Goal: Information Seeking & Learning: Learn about a topic

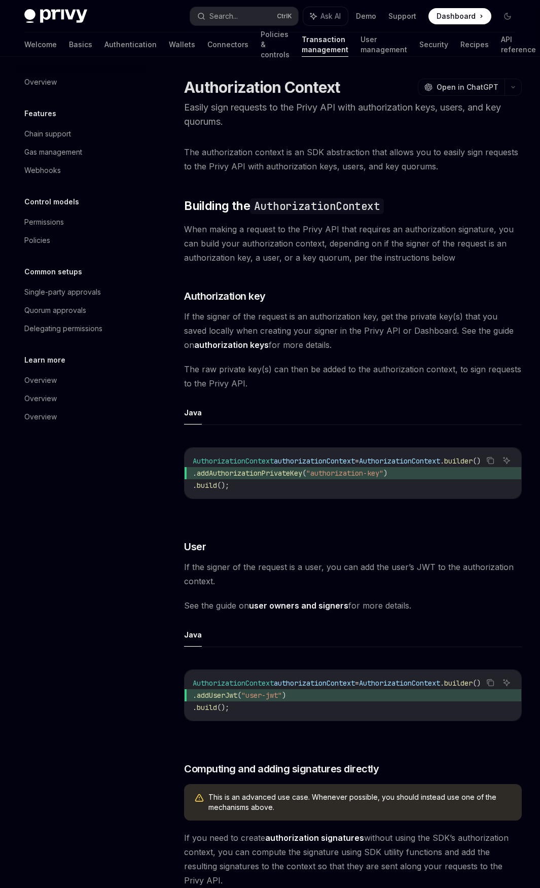
scroll to position [1140, 0]
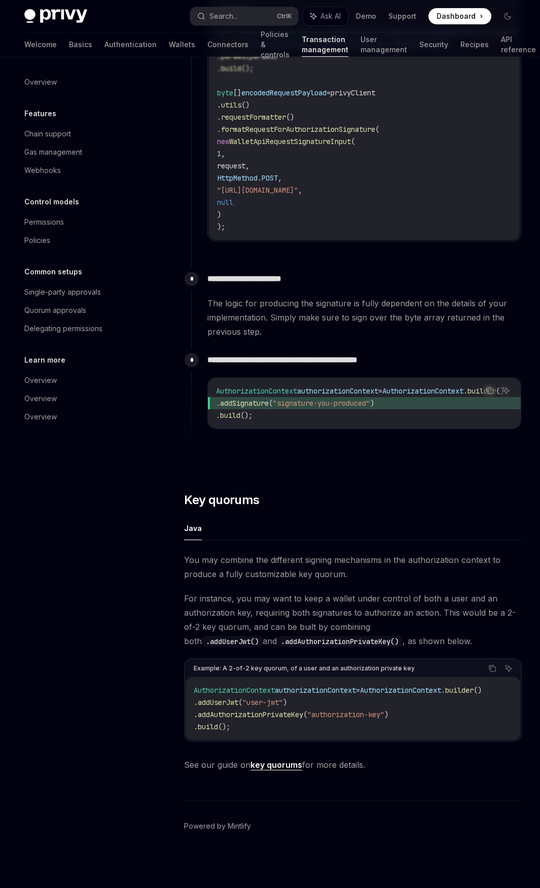
click at [153, 164] on div "Overview Features Chain support Gas management Webhooks Control models Permissi…" at bounding box center [89, 473] width 146 height 832
click at [105, 47] on link "Authentication" at bounding box center [131, 44] width 52 height 24
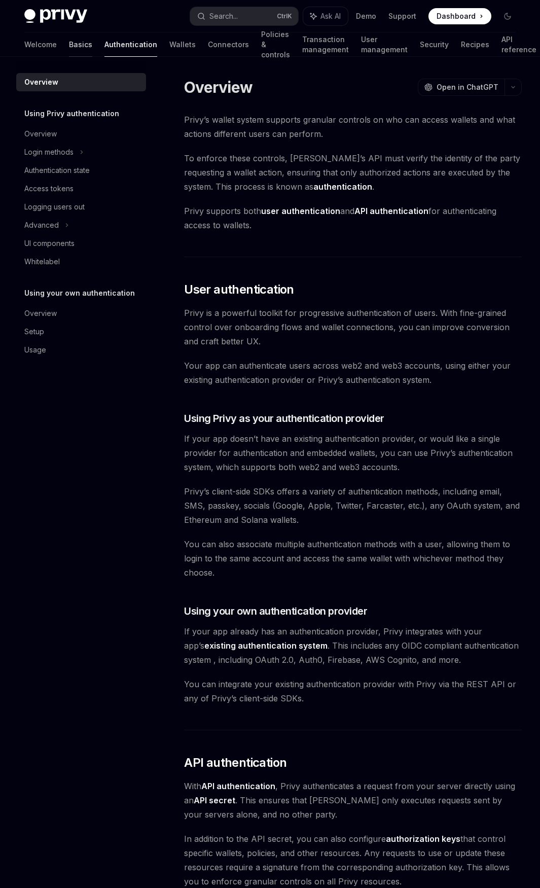
click at [69, 51] on link "Basics" at bounding box center [80, 44] width 23 height 24
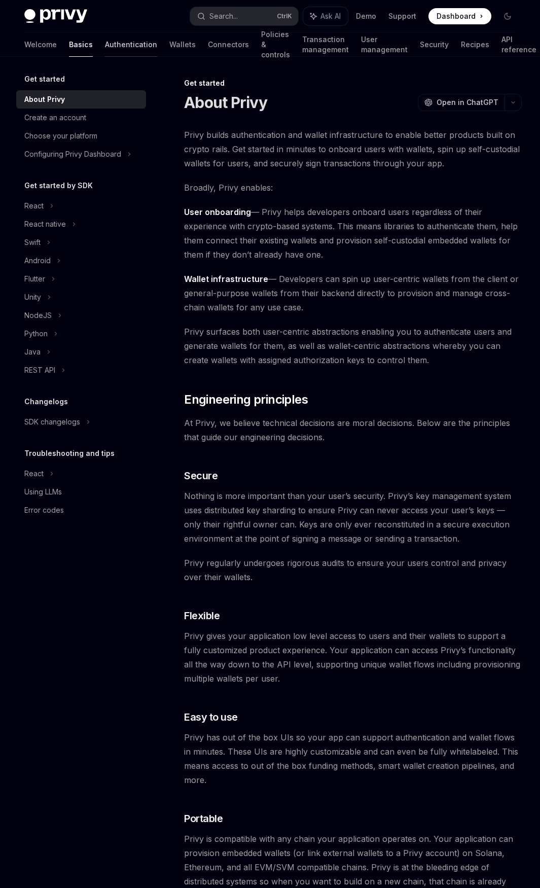
click at [105, 48] on link "Authentication" at bounding box center [131, 44] width 52 height 24
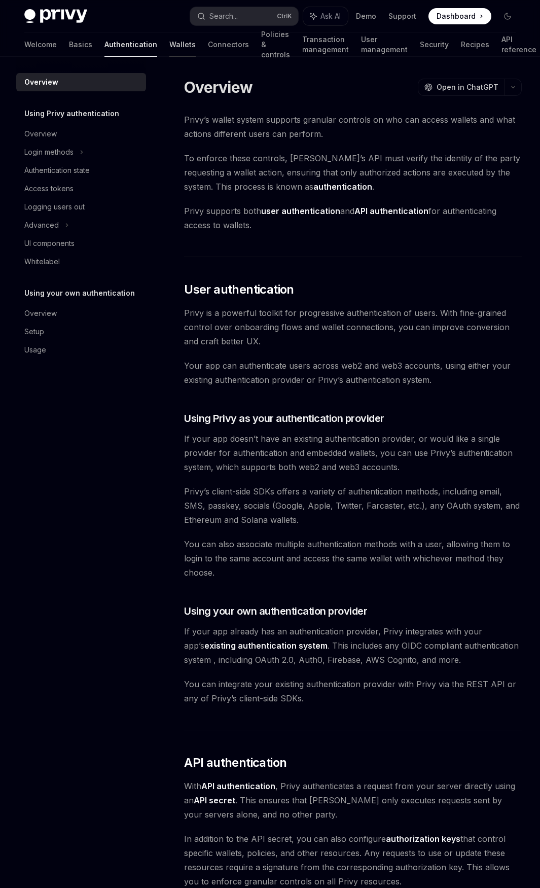
click at [169, 52] on link "Wallets" at bounding box center [182, 44] width 26 height 24
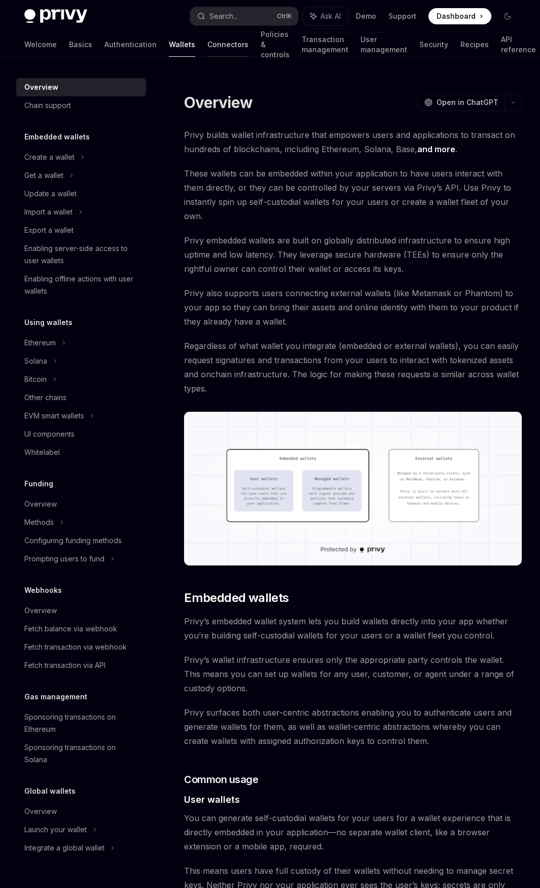
click at [208, 51] on link "Connectors" at bounding box center [228, 44] width 41 height 24
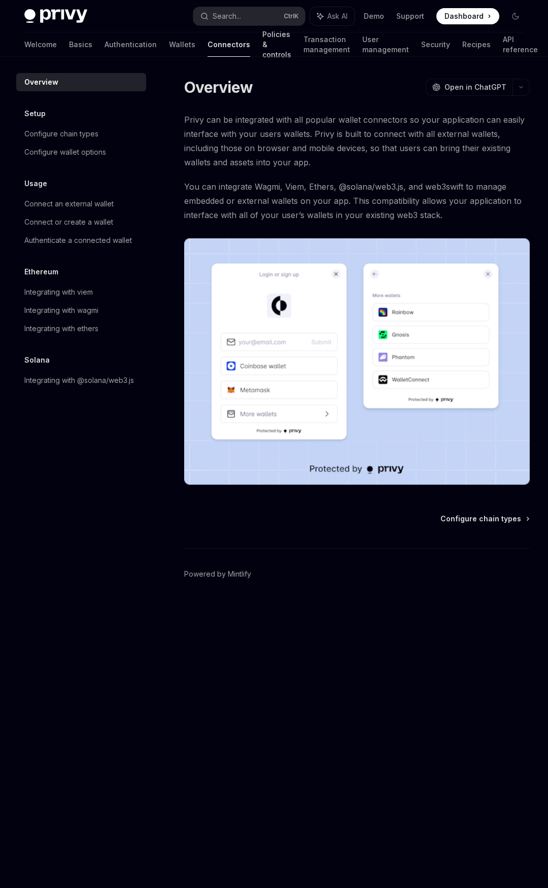
click at [262, 48] on link "Policies & controls" at bounding box center [276, 44] width 29 height 24
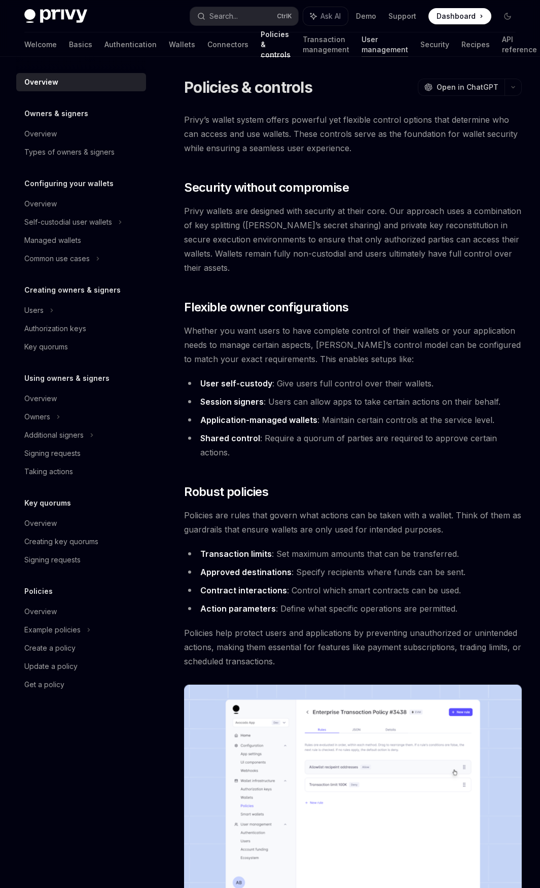
click at [368, 48] on link "User management" at bounding box center [385, 44] width 47 height 24
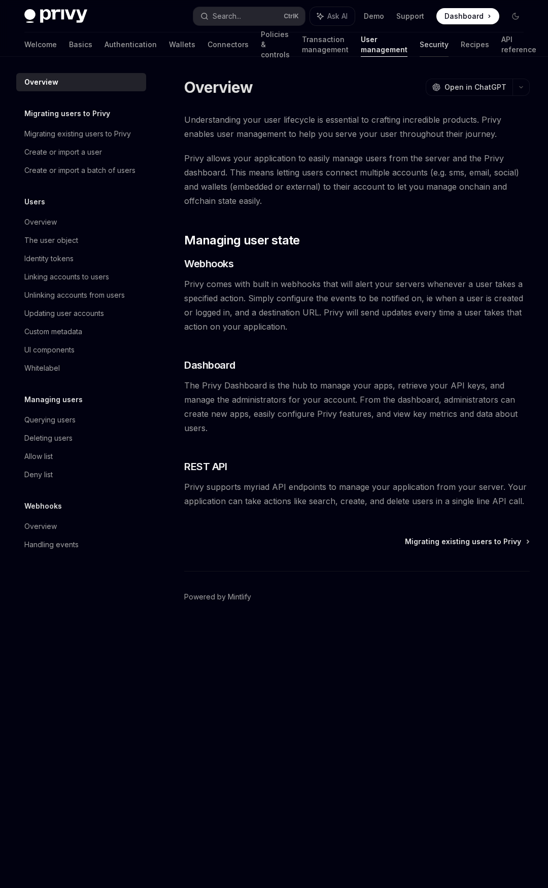
click at [426, 50] on link "Security" at bounding box center [434, 44] width 29 height 24
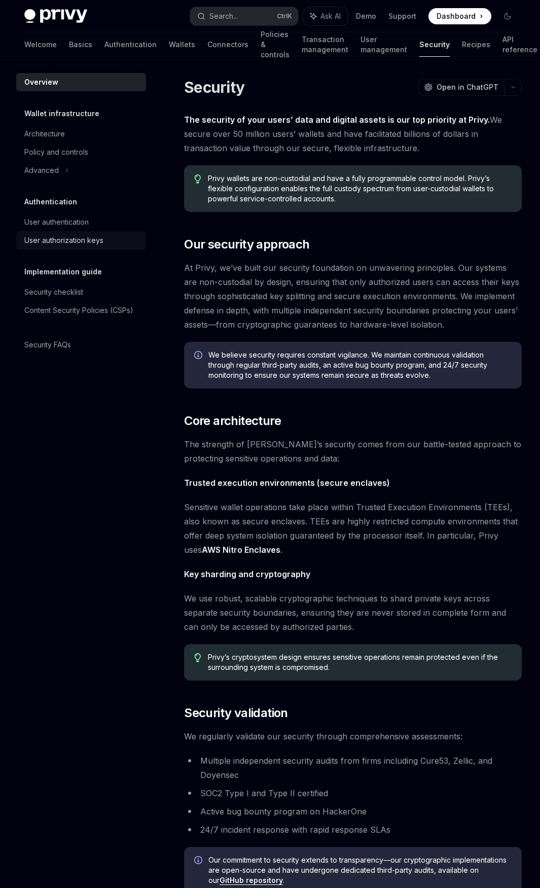
click at [111, 236] on div "User authorization keys" at bounding box center [82, 240] width 116 height 12
type textarea "*"
